Goal: Task Accomplishment & Management: Manage account settings

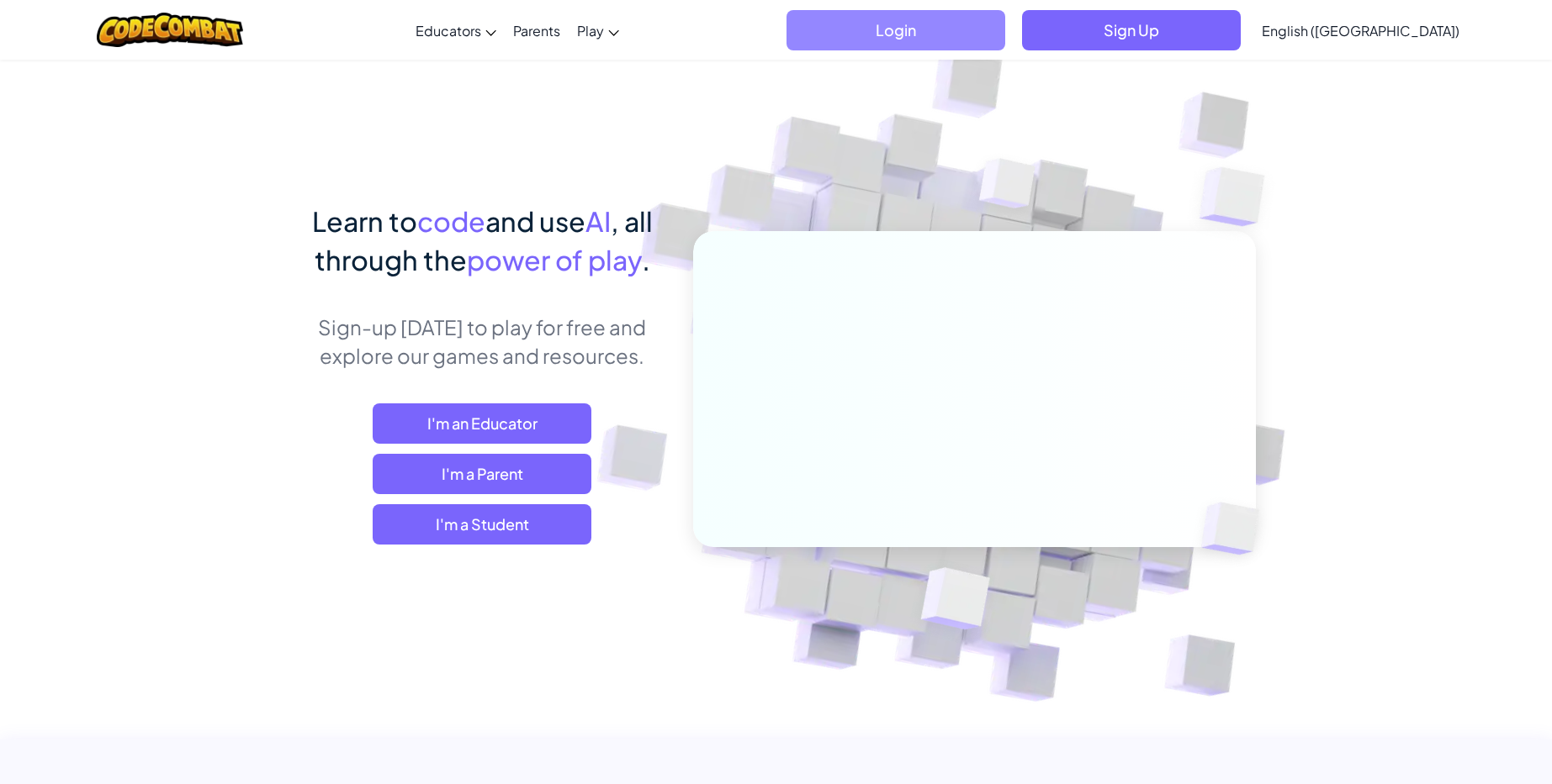
click at [975, 29] on span "Login" at bounding box center [895, 29] width 218 height 40
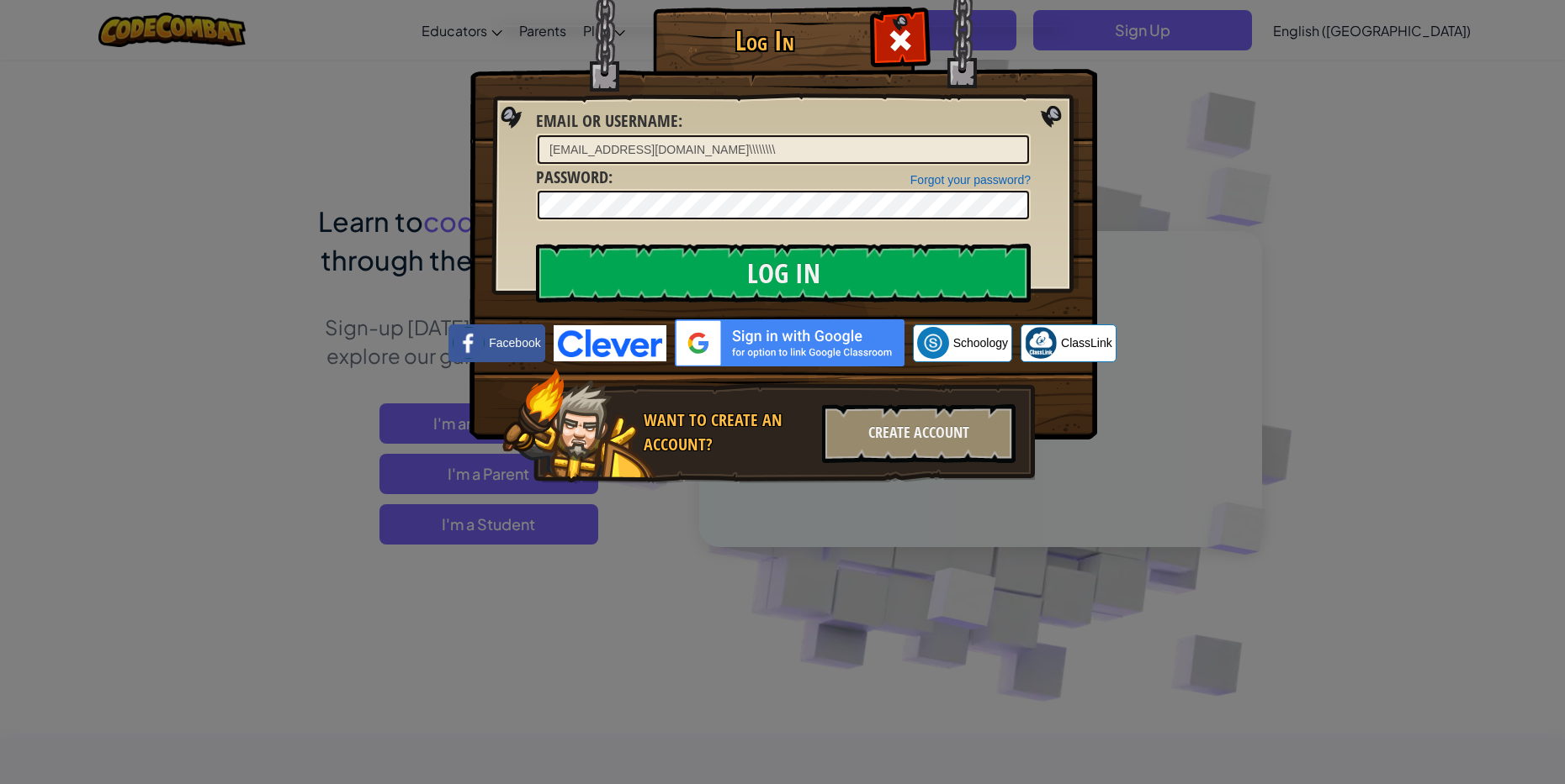
click at [884, 158] on input "[EMAIL_ADDRESS][DOMAIN_NAME]\\\\\\\\" at bounding box center [783, 149] width 492 height 28
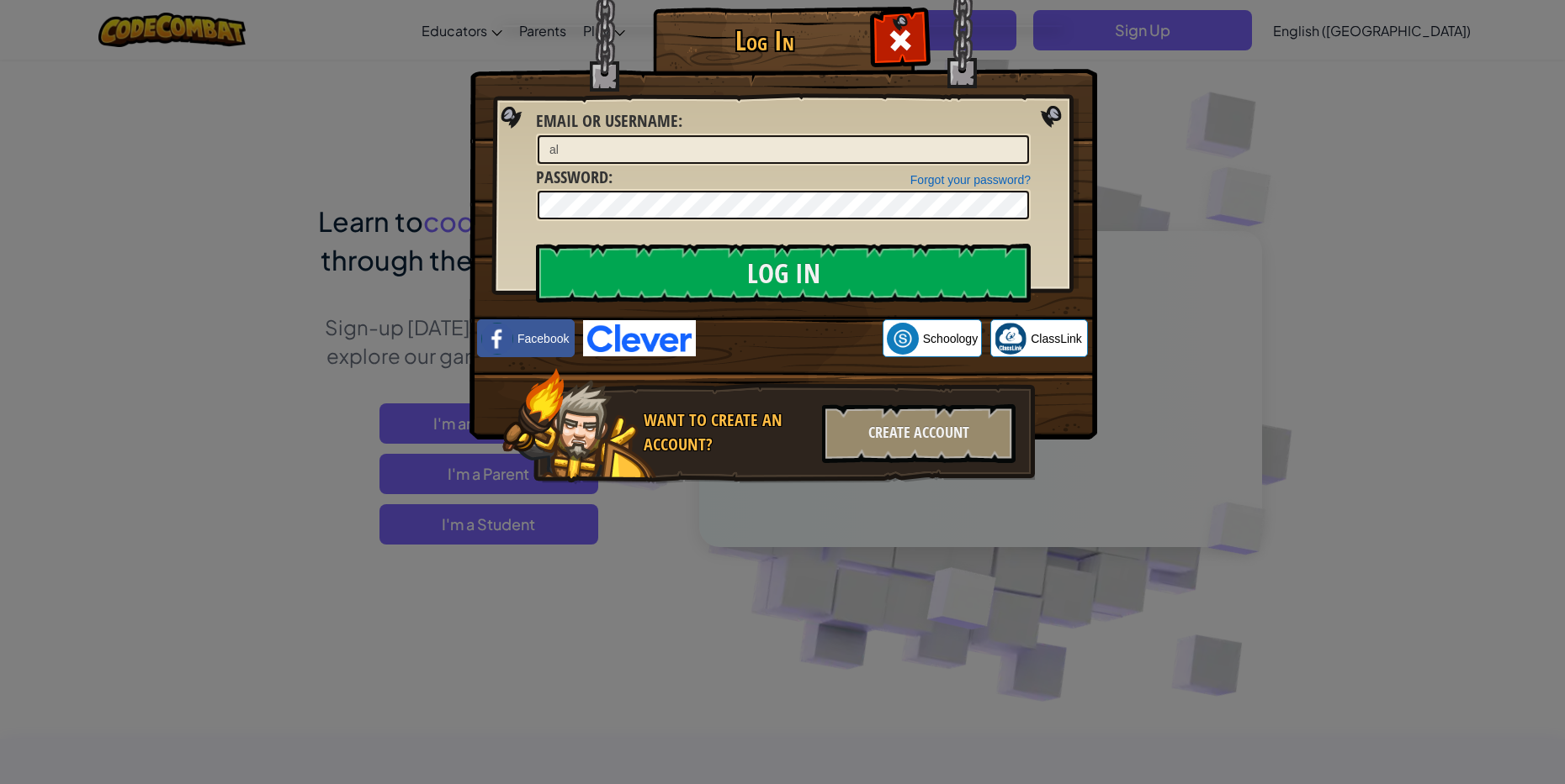
type input "a"
click at [617, 128] on span "Email or Username" at bounding box center [606, 120] width 142 height 23
click at [617, 135] on input "Email or Username :" at bounding box center [783, 149] width 492 height 28
click at [615, 140] on input "Email or Username :" at bounding box center [783, 149] width 492 height 28
type input "VenomByte!"
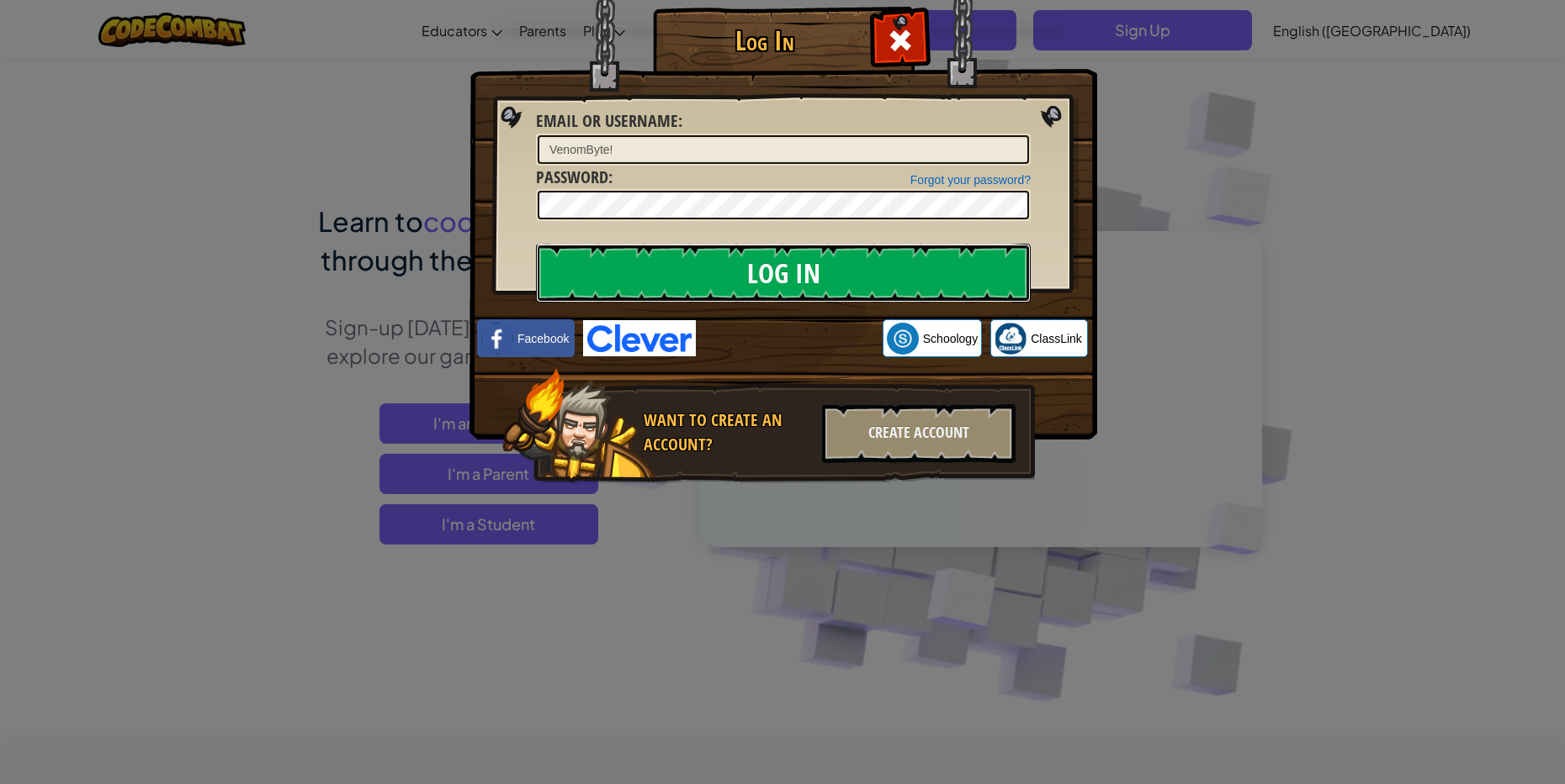
click at [692, 275] on input "Log In" at bounding box center [782, 273] width 495 height 59
click at [693, 280] on input "Log In" at bounding box center [782, 273] width 495 height 59
